Goal: Find specific page/section: Find specific page/section

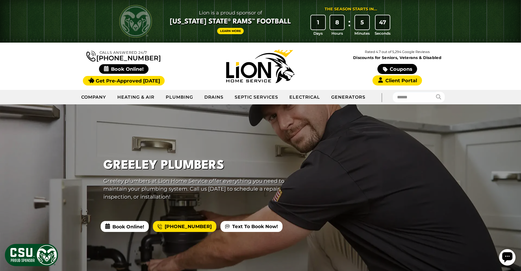
click at [259, 69] on img at bounding box center [260, 66] width 68 height 33
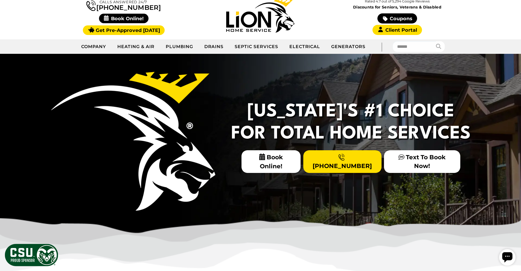
scroll to position [51, 0]
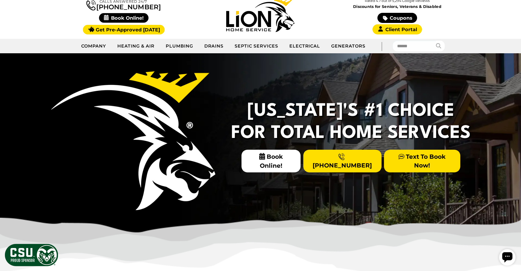
click at [410, 164] on link "Text To Book Now!" at bounding box center [422, 161] width 76 height 22
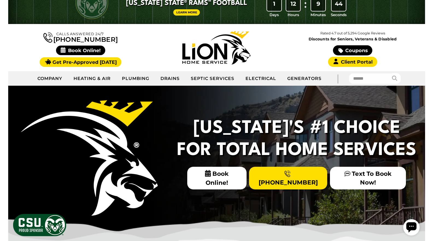
scroll to position [0, 0]
